Goal: Information Seeking & Learning: Learn about a topic

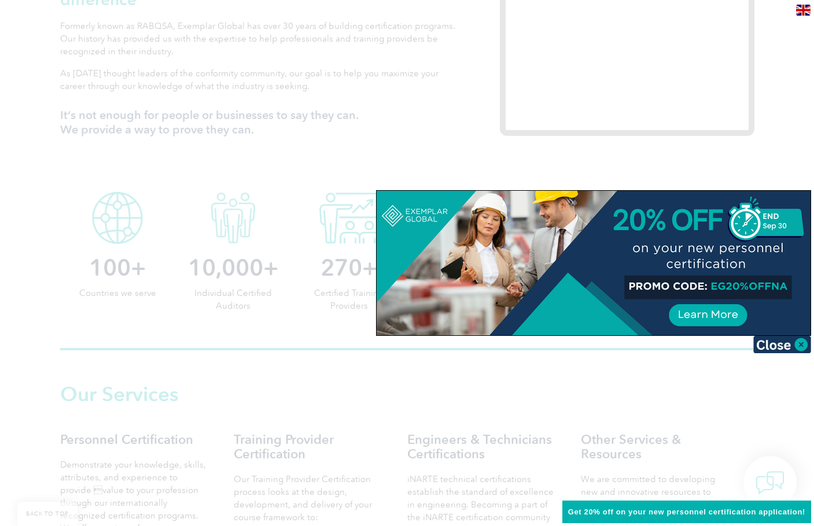
scroll to position [463, 0]
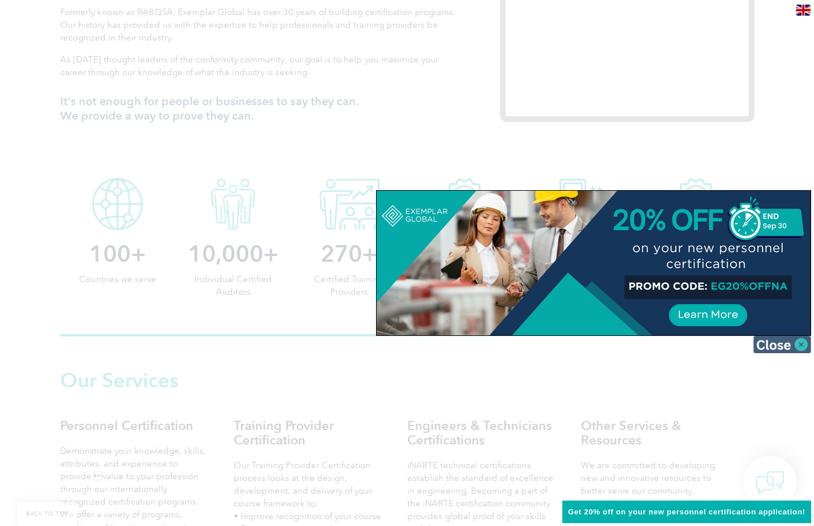
click at [784, 343] on img at bounding box center [782, 344] width 58 height 17
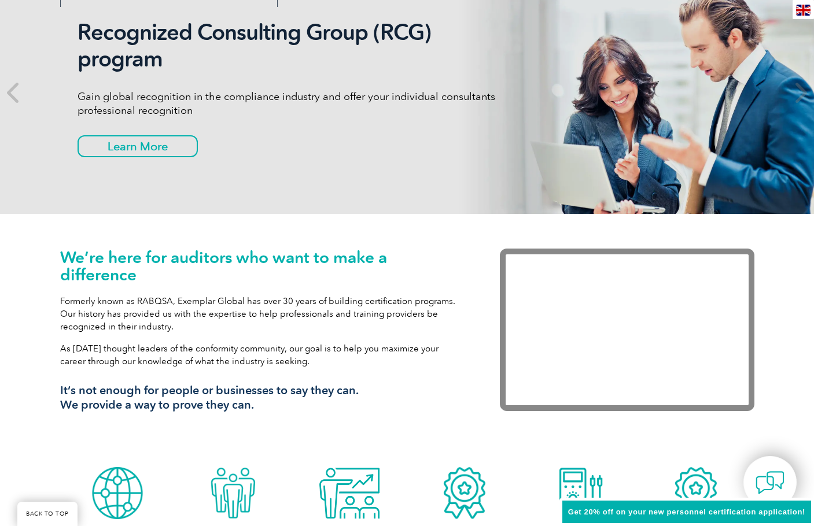
scroll to position [0, 0]
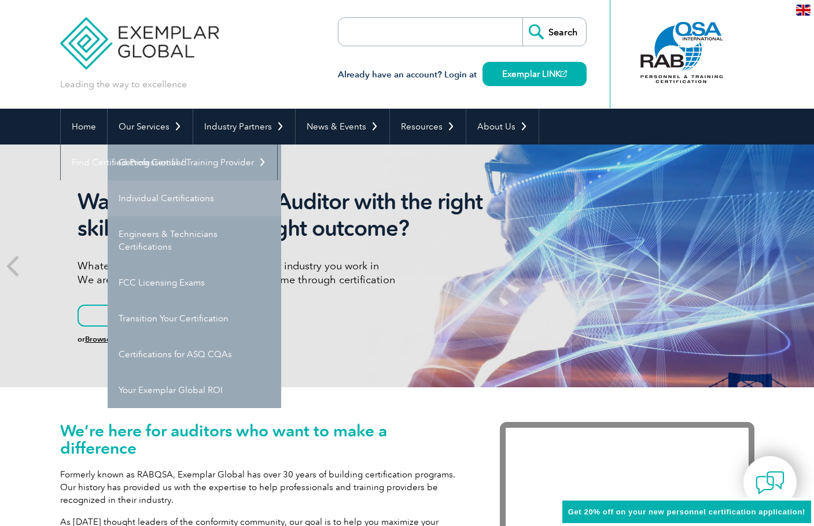
click at [189, 198] on link "Individual Certifications" at bounding box center [195, 198] width 174 height 36
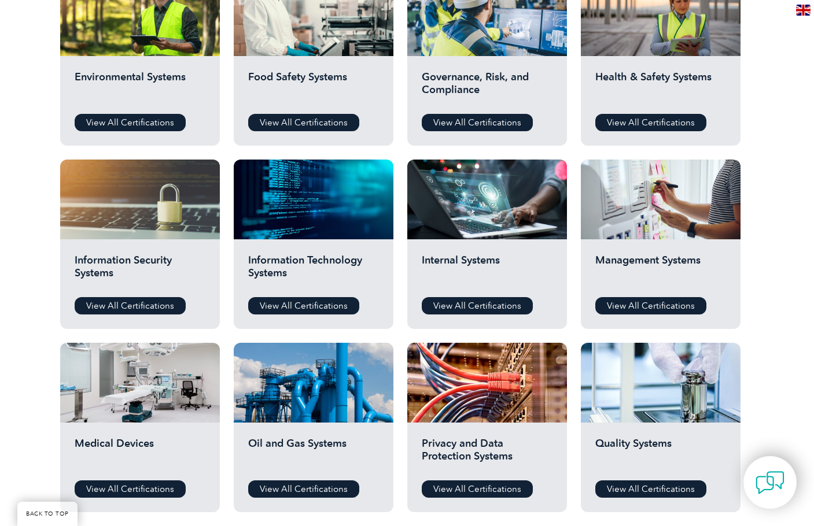
scroll to position [463, 0]
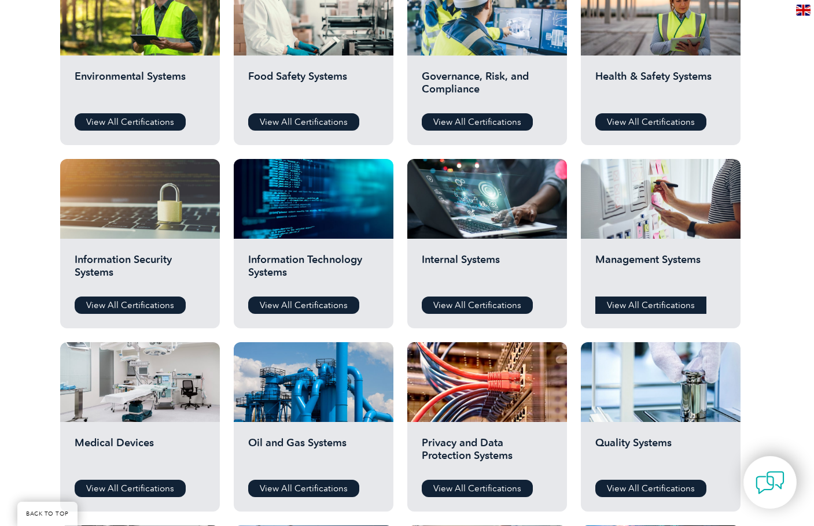
click at [632, 304] on link "View All Certifications" at bounding box center [650, 305] width 111 height 17
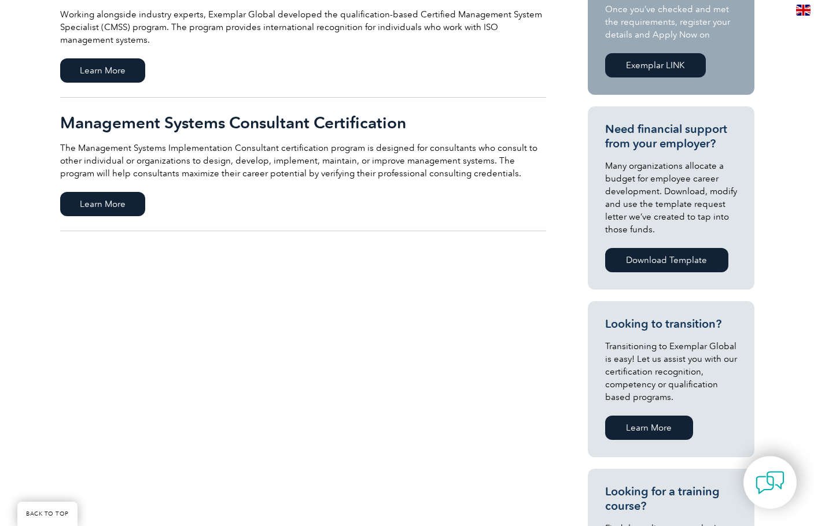
scroll to position [347, 0]
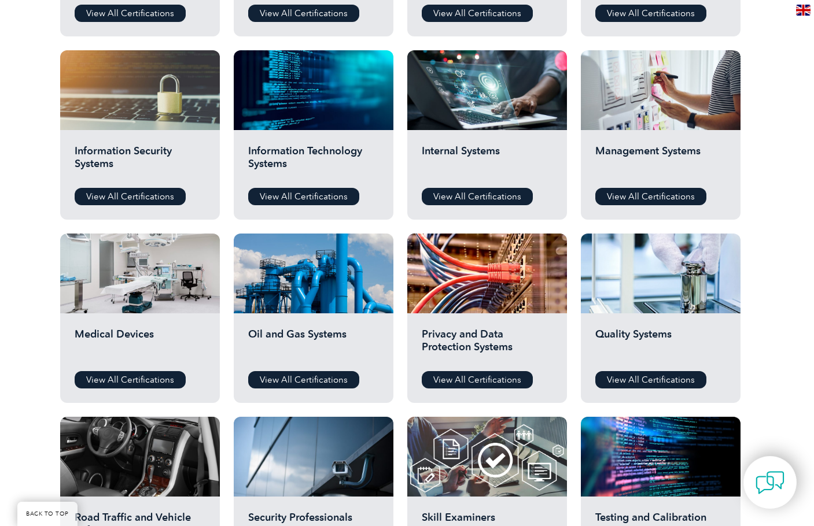
scroll to position [463, 0]
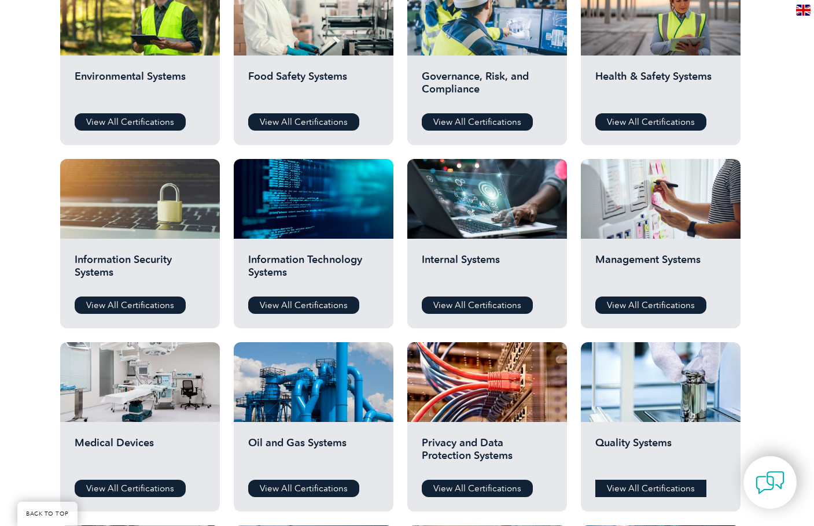
click at [668, 487] on link "View All Certifications" at bounding box center [650, 488] width 111 height 17
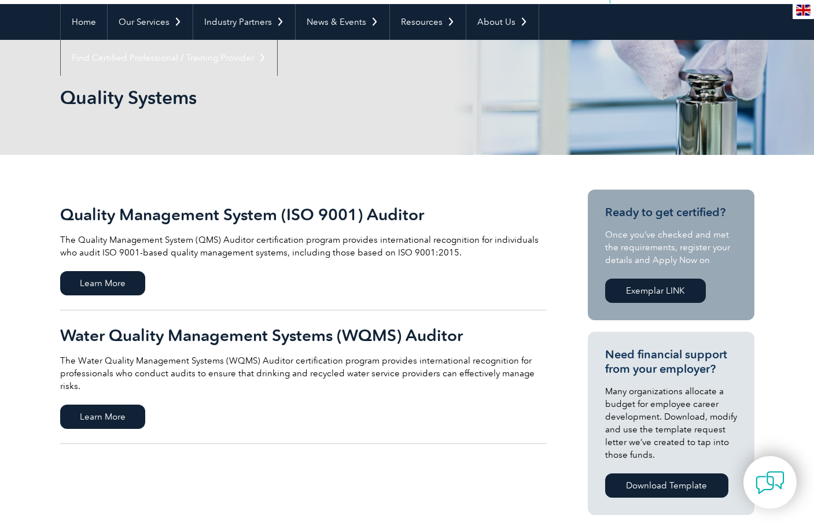
scroll to position [116, 0]
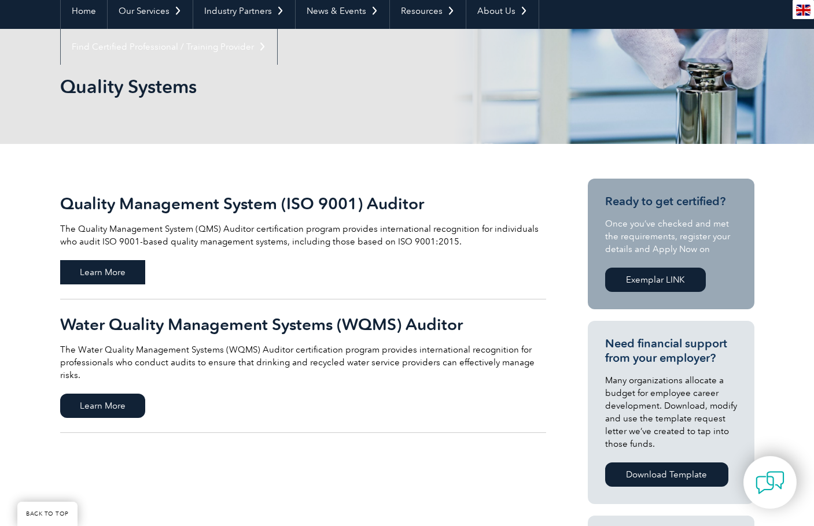
click at [114, 273] on span "Learn More" at bounding box center [102, 272] width 85 height 24
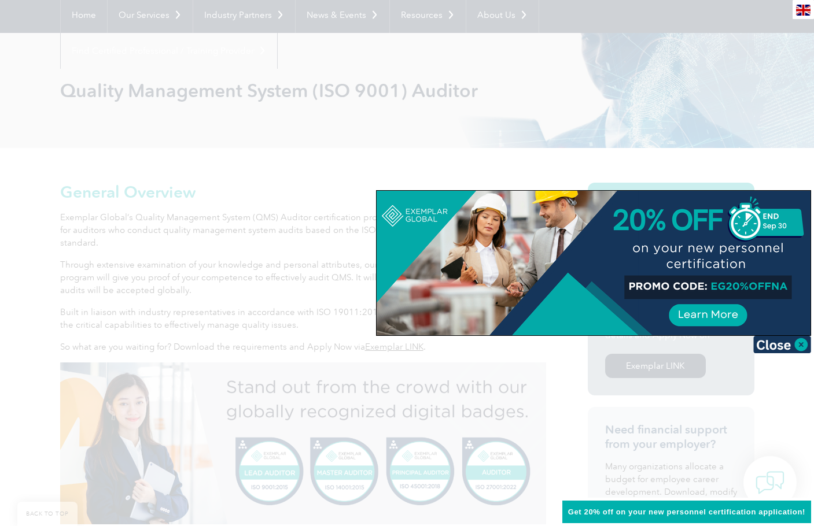
scroll to position [116, 0]
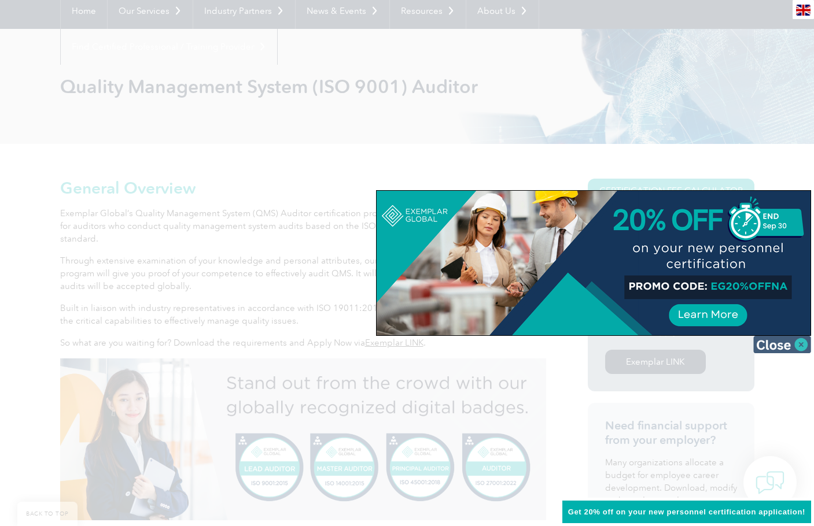
click at [793, 341] on img at bounding box center [782, 344] width 58 height 17
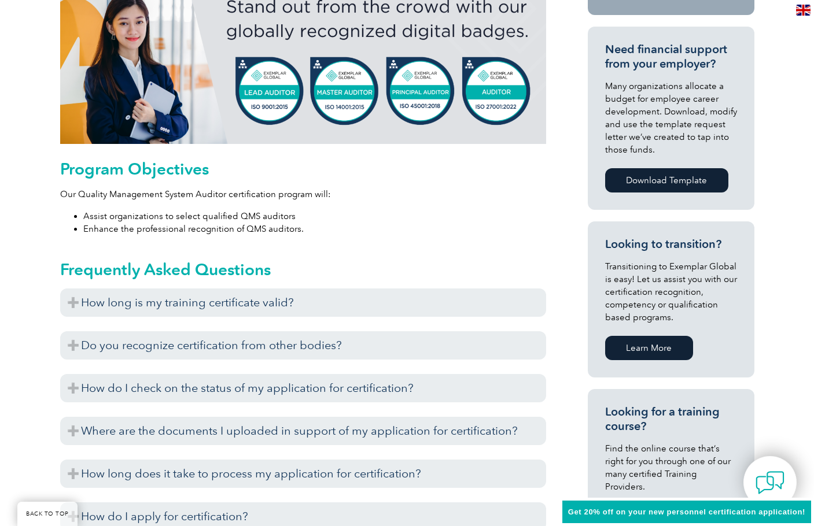
scroll to position [521, 0]
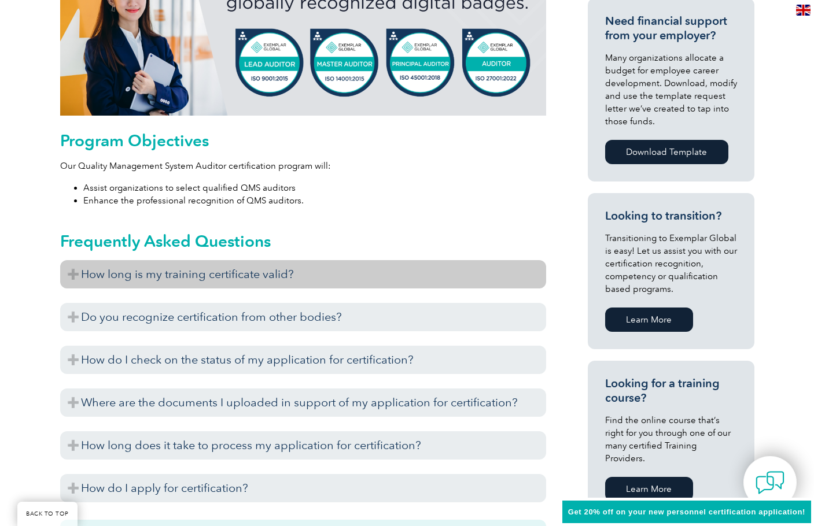
click at [330, 276] on h3 "How long is my training certificate valid?" at bounding box center [303, 274] width 486 height 28
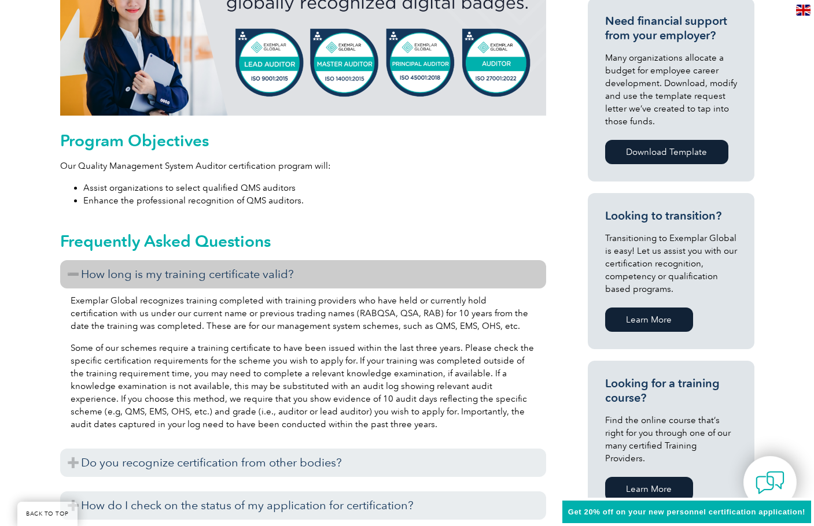
click at [330, 276] on h3 "How long is my training certificate valid?" at bounding box center [303, 274] width 486 height 28
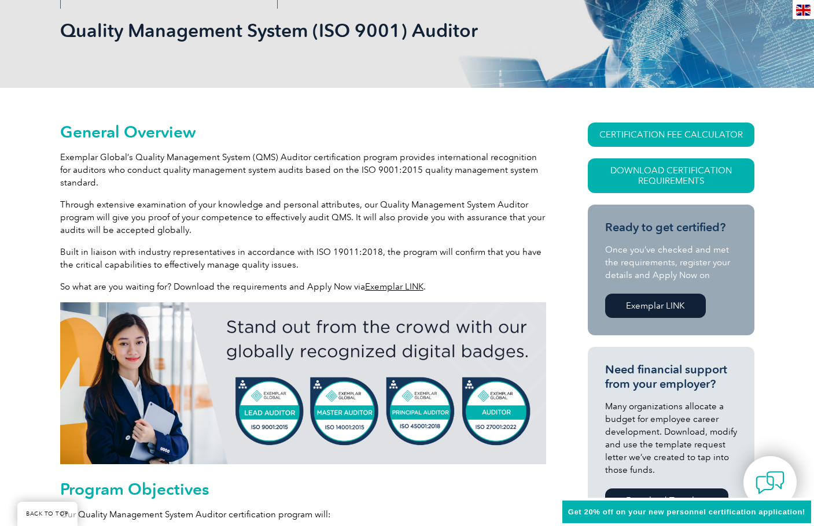
scroll to position [116, 0]
